Goal: Task Accomplishment & Management: Complete application form

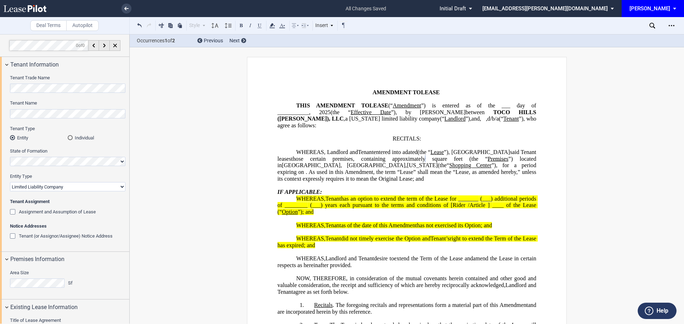
select select "limited liability company"
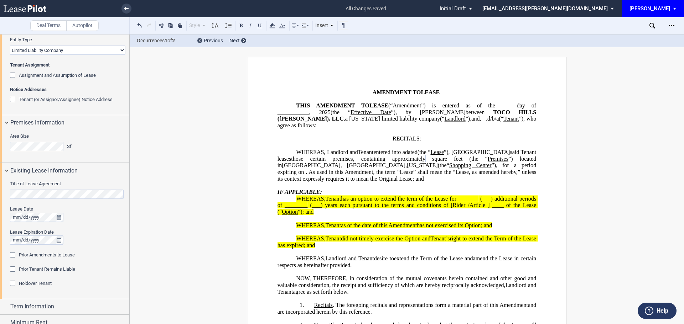
scroll to position [145, 0]
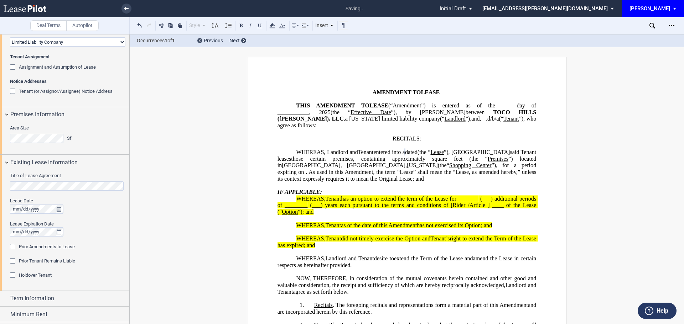
drag, startPoint x: 412, startPoint y: 188, endPoint x: 408, endPoint y: 189, distance: 4.2
click at [412, 188] on p "﻿" at bounding box center [406, 185] width 259 height 7
click at [7, 209] on div "Title of Lease Agreement Lease Date Lease Expiration Date Prior Amendments to L…" at bounding box center [64, 230] width 129 height 121
click at [12, 246] on div "Prior Amendments to Lease" at bounding box center [13, 247] width 7 height 7
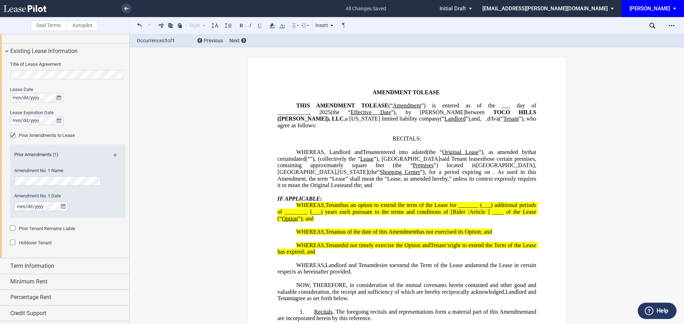
scroll to position [270, 0]
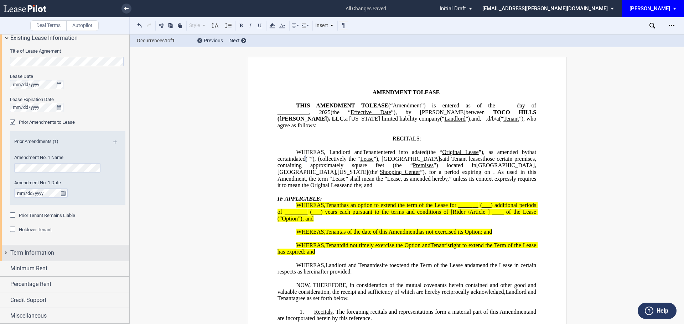
click at [48, 251] on span "Term Information" at bounding box center [32, 253] width 44 height 9
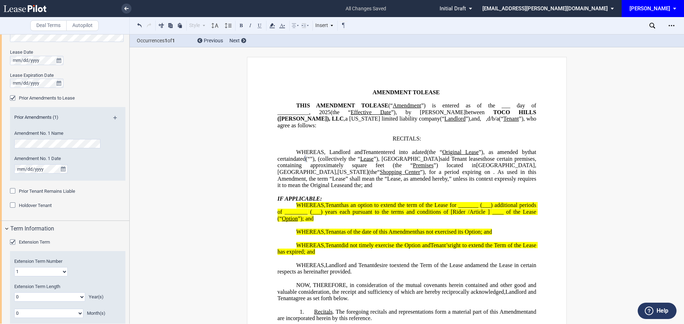
scroll to position [341, 0]
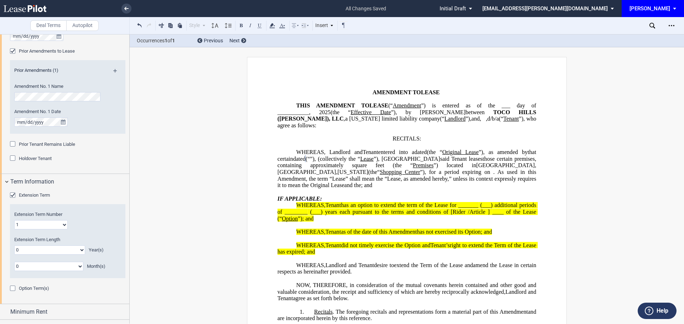
click at [46, 254] on select "0 1 2 3 4 5 6 7 8 9 10 11 12 13 14 15 16 17 18 19 20" at bounding box center [49, 250] width 71 height 9
click at [79, 251] on select "0 1 2 3 4 5 6 7 8 9 10 11 12 13 14 15 16 17 18 19 20" at bounding box center [49, 250] width 71 height 9
select select "number:5"
click at [14, 246] on select "0 1 2 3 4 5 6 7 8 9 10 11 12 13 14 15 16 17 18 19 20" at bounding box center [49, 250] width 71 height 9
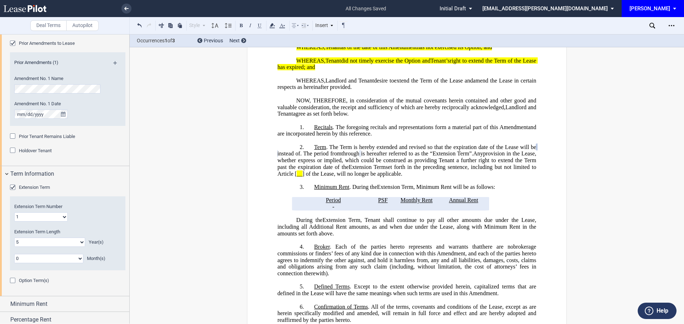
scroll to position [384, 0]
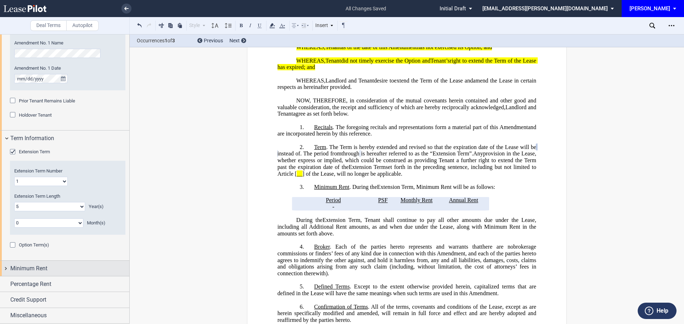
drag, startPoint x: 39, startPoint y: 270, endPoint x: 9, endPoint y: 273, distance: 30.8
click at [39, 270] on span "Minimum Rent" at bounding box center [28, 269] width 37 height 9
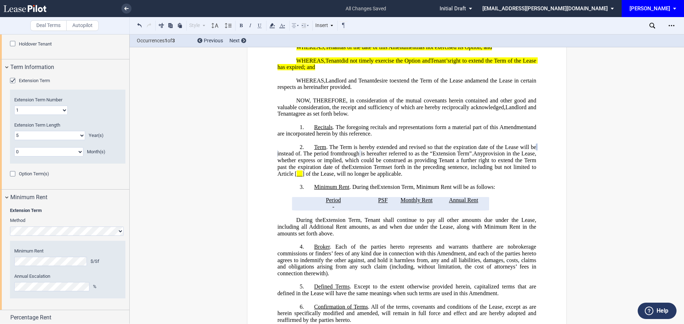
scroll to position [489, 0]
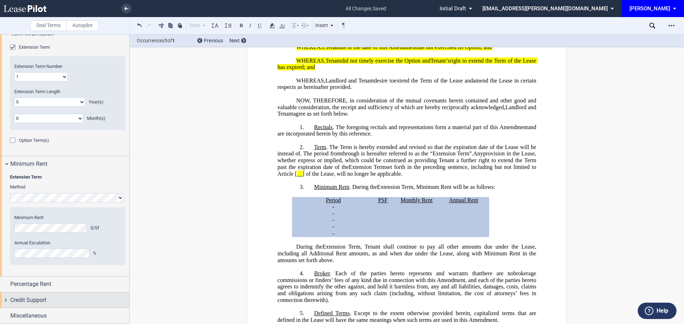
click at [33, 300] on span "Credit Support" at bounding box center [28, 300] width 36 height 9
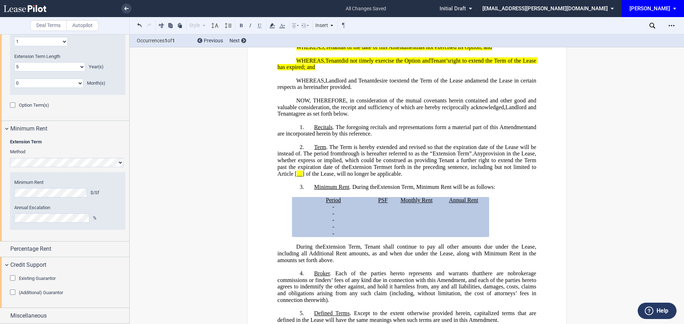
click at [12, 278] on div "Existing Guarantor" at bounding box center [13, 279] width 7 height 7
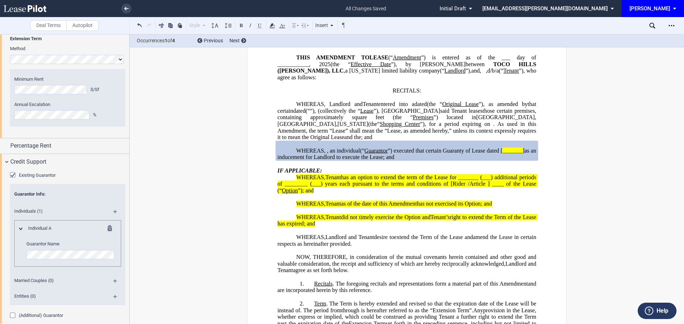
scroll to position [631, 0]
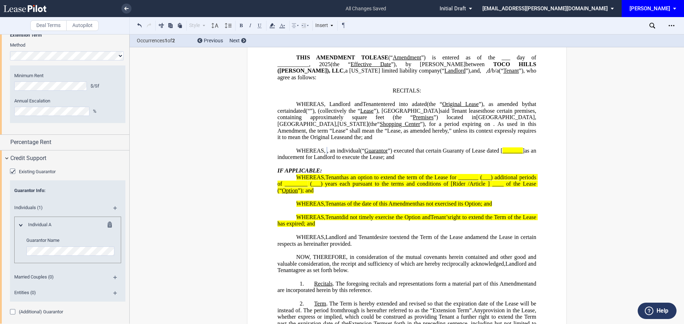
click at [360, 154] on span ", an individual" at bounding box center [343, 150] width 33 height 6
click at [335, 168] on p "﻿" at bounding box center [406, 164] width 259 height 7
drag, startPoint x: 328, startPoint y: 163, endPoint x: 304, endPoint y: 163, distance: 24.2
click at [304, 161] on p "WHEREAS, , an individual and , a married couple , , , , and , an individual , ,…" at bounding box center [406, 153] width 259 height 13
click at [395, 194] on p "WHEREAS, Assignor Tenant has an option to extend the term of the Lease for ____…" at bounding box center [406, 184] width 259 height 20
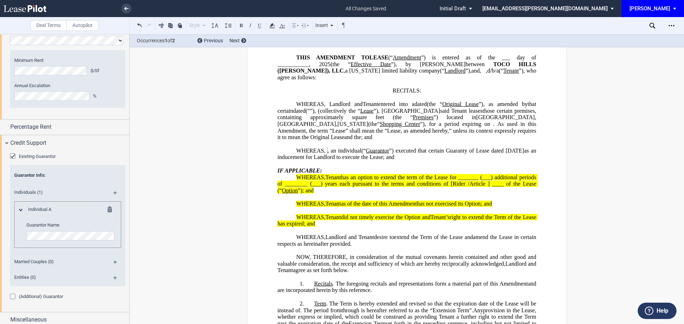
scroll to position [651, 0]
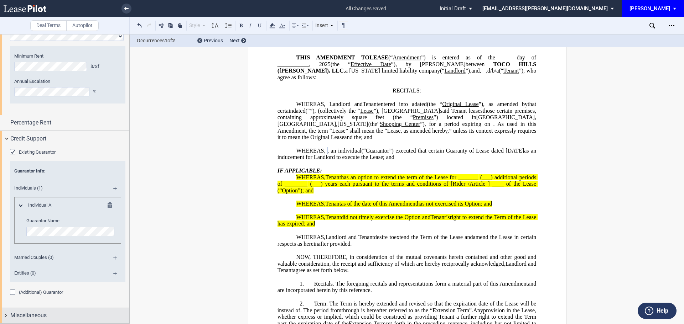
click at [44, 317] on span "Miscellaneous" at bounding box center [28, 316] width 36 height 9
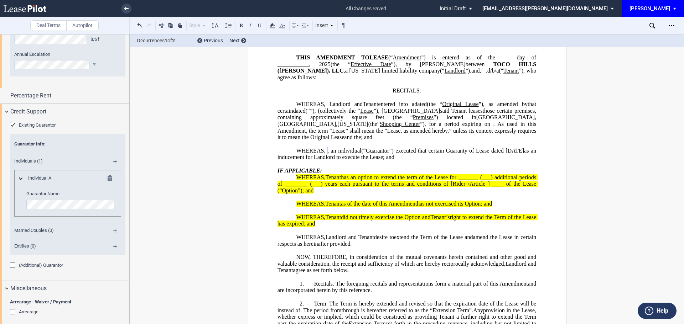
scroll to position [793, 0]
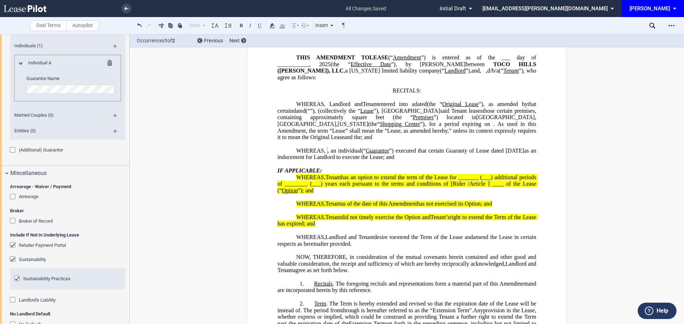
click at [12, 243] on div "Retailer Payment Portal" at bounding box center [13, 246] width 7 height 7
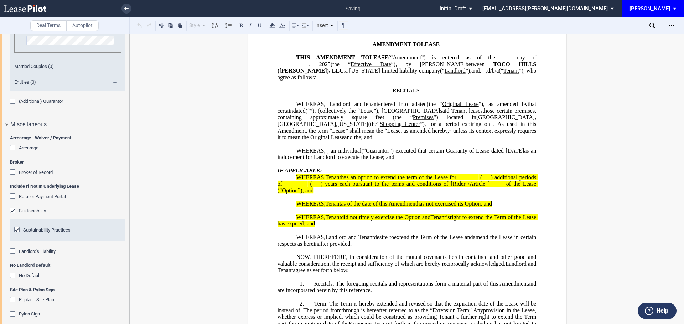
scroll to position [848, 0]
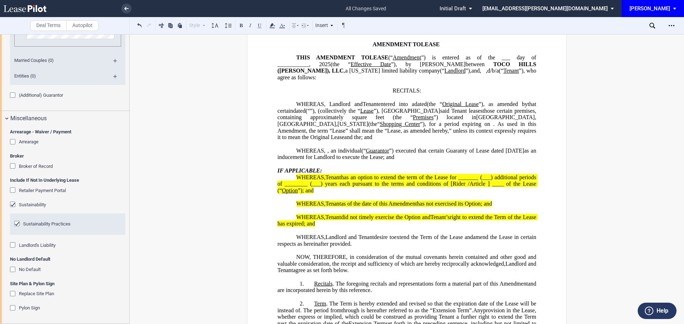
drag, startPoint x: 619, startPoint y: 174, endPoint x: 612, endPoint y: 130, distance: 44.8
click at [674, 28] on div "Open Lease options menu" at bounding box center [671, 25] width 11 height 11
click at [597, 37] on div "Download" at bounding box center [630, 38] width 87 height 6
